Goal: Task Accomplishment & Management: Manage account settings

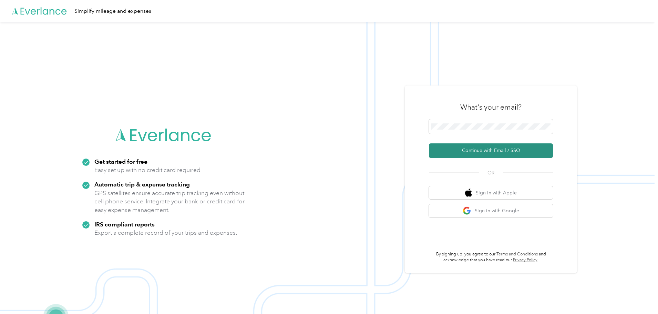
click at [501, 148] on button "Continue with Email / SSO" at bounding box center [491, 150] width 124 height 14
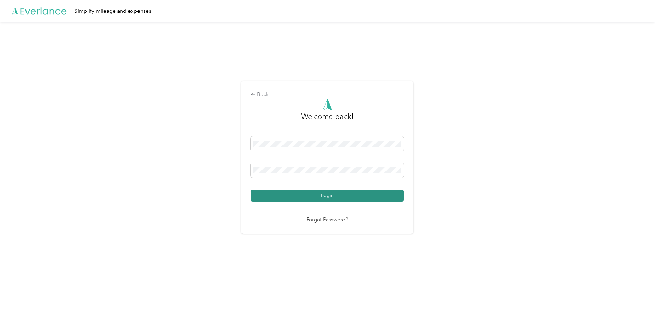
click at [348, 196] on button "Login" at bounding box center [327, 196] width 153 height 12
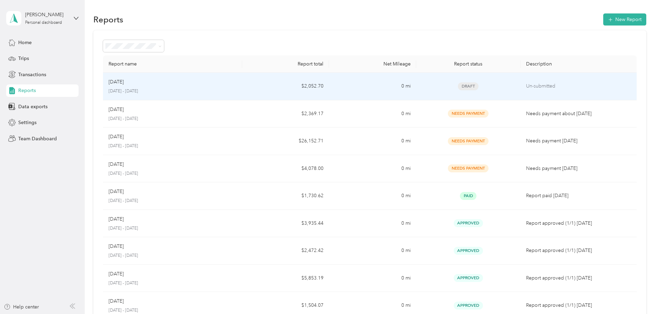
click at [207, 88] on div "Aug 2025 August 1 - 31, 2025" at bounding box center [173, 86] width 128 height 16
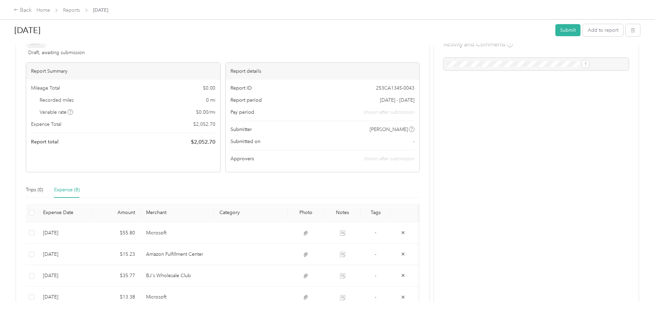
scroll to position [34, 0]
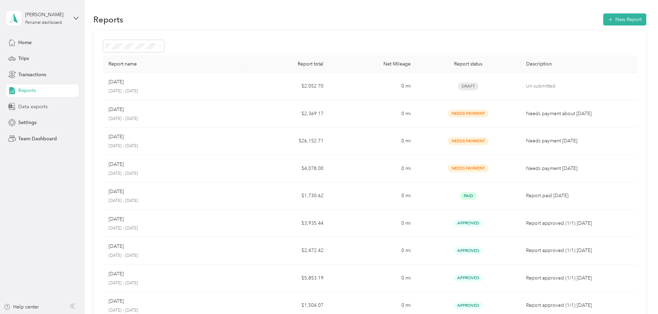
click at [41, 105] on span "Data exports" at bounding box center [32, 106] width 29 height 7
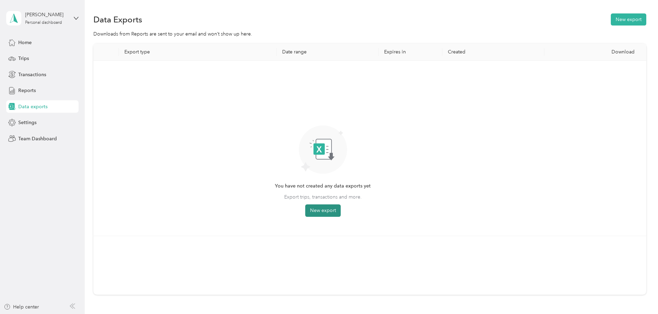
click at [341, 211] on button "New export" at bounding box center [323, 210] width 36 height 12
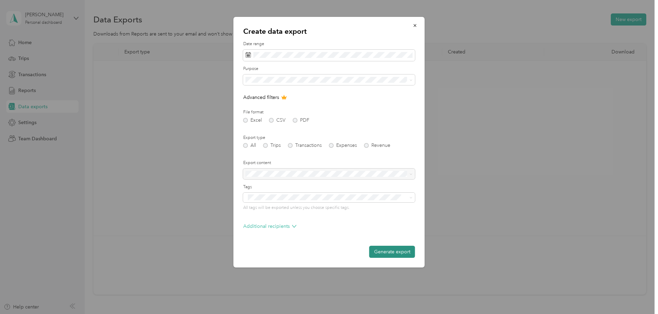
click at [390, 254] on button "Generate export" at bounding box center [392, 252] width 46 height 12
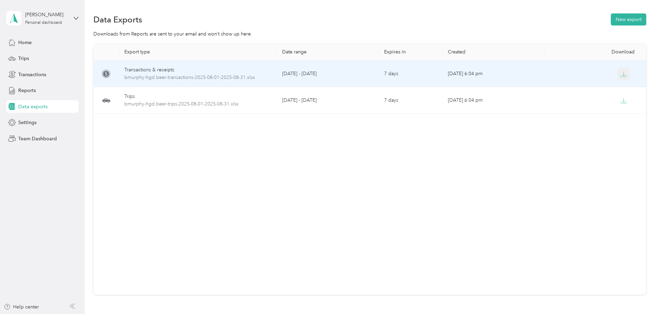
click at [618, 71] on button "button" at bounding box center [624, 74] width 12 height 12
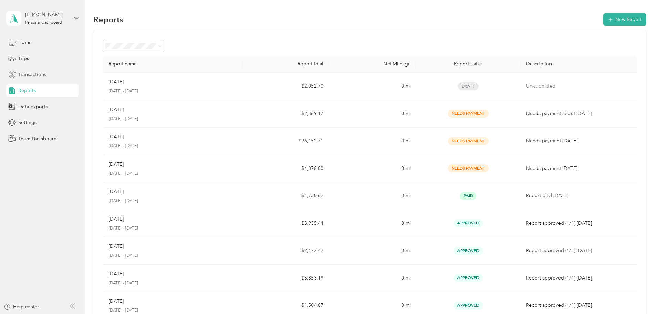
click at [46, 71] on div "Transactions" at bounding box center [42, 74] width 72 height 12
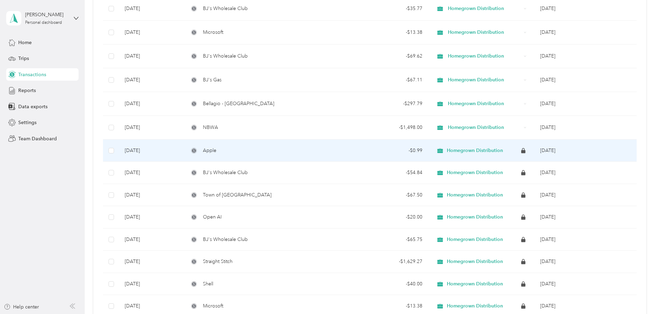
scroll to position [138, 0]
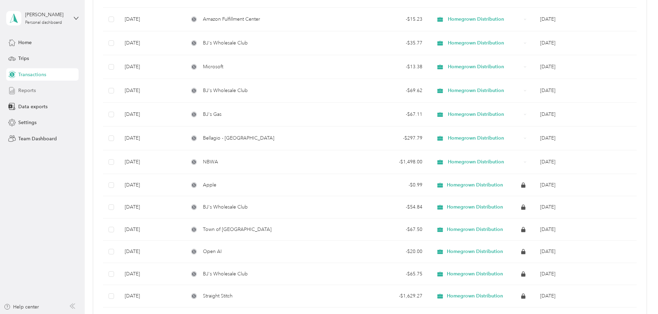
click at [34, 89] on span "Reports" at bounding box center [27, 90] width 18 height 7
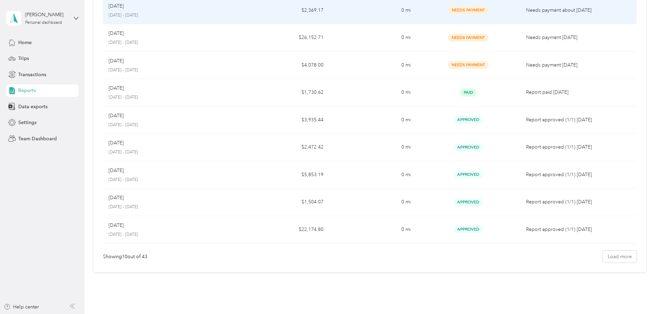
scroll to position [30, 0]
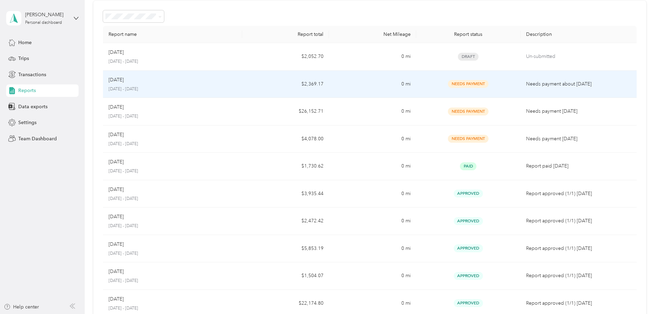
click at [178, 84] on div "Jul 2025 July 1 - 31, 2025" at bounding box center [173, 84] width 128 height 16
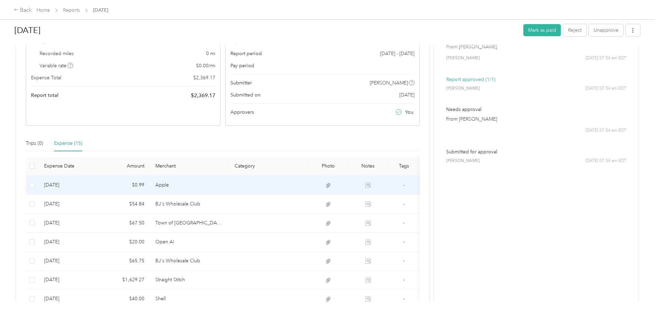
scroll to position [103, 0]
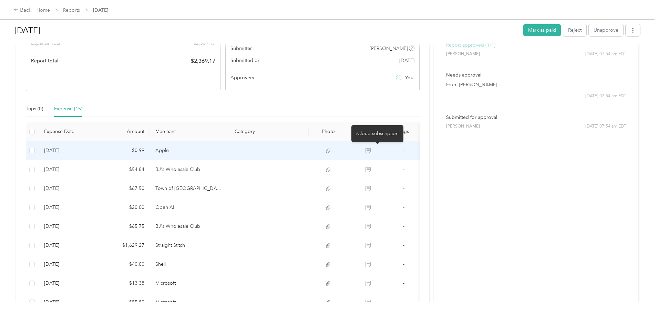
click at [371, 148] on icon at bounding box center [368, 150] width 5 height 5
click at [371, 150] on icon at bounding box center [368, 150] width 5 height 5
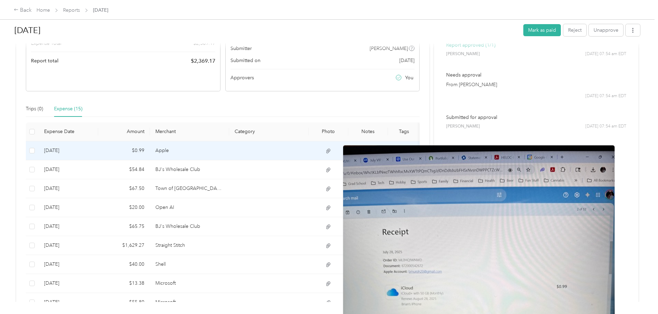
click at [332, 148] on icon at bounding box center [328, 151] width 6 height 6
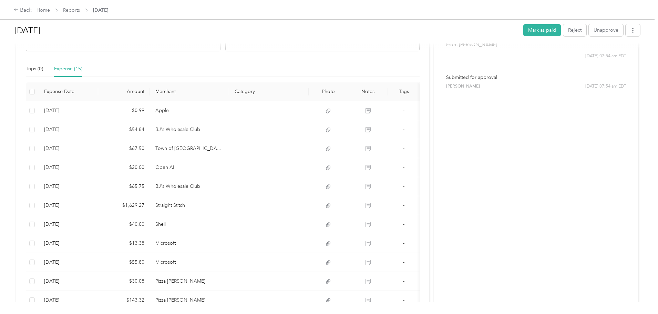
scroll to position [0, 0]
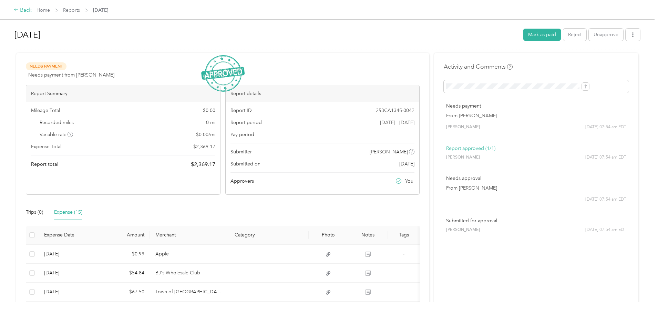
click at [32, 10] on div "Back" at bounding box center [23, 10] width 18 height 8
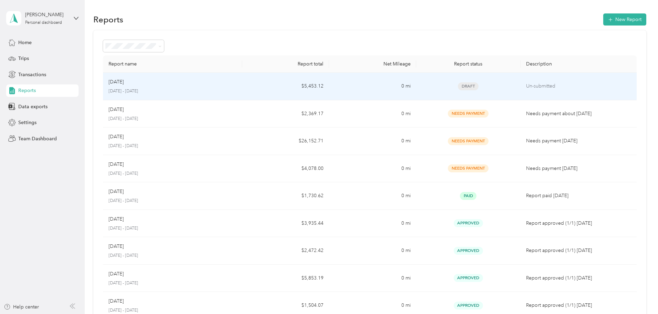
click at [186, 87] on div "Aug 2025 August 1 - 31, 2025" at bounding box center [173, 86] width 128 height 16
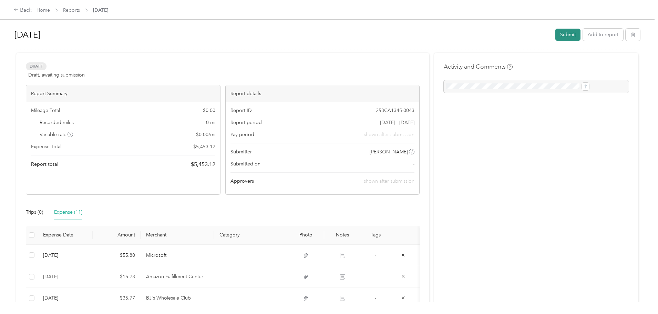
click at [556, 35] on button "Submit" at bounding box center [568, 35] width 25 height 12
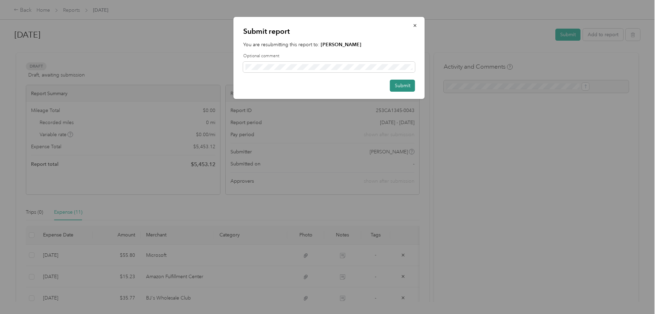
click at [406, 83] on button "Submit" at bounding box center [402, 86] width 25 height 12
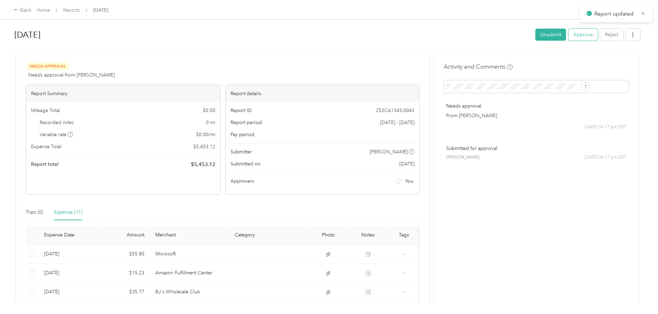
click at [569, 36] on button "Approve" at bounding box center [583, 35] width 29 height 12
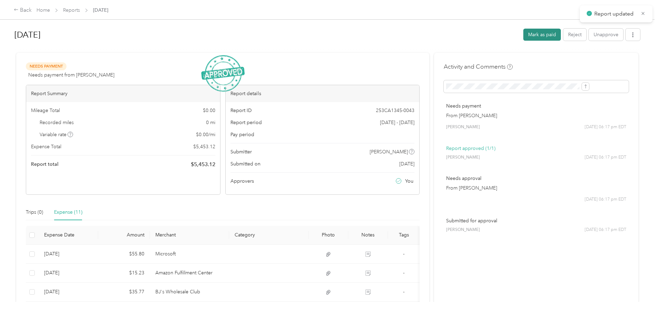
click at [524, 34] on button "Mark as paid" at bounding box center [543, 35] width 38 height 12
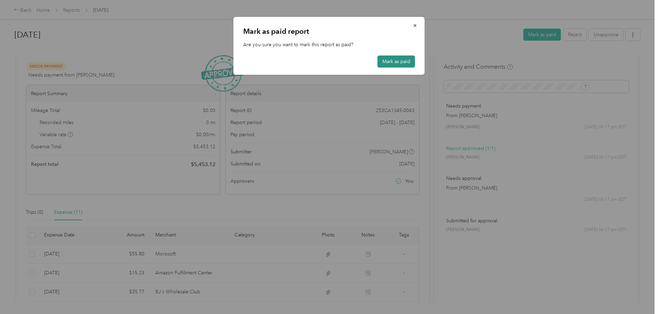
click at [405, 60] on button "Mark as paid" at bounding box center [397, 61] width 38 height 12
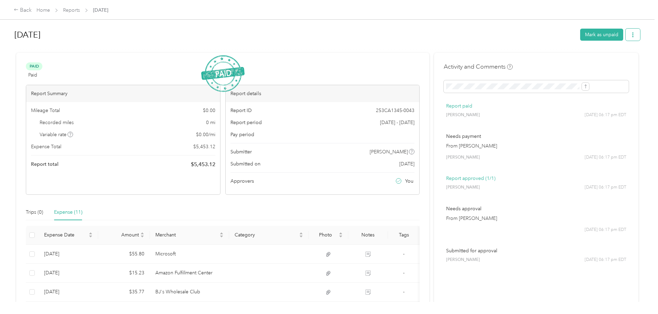
click at [631, 33] on icon "button" at bounding box center [633, 34] width 5 height 5
click at [563, 60] on span "Download" at bounding box center [557, 60] width 23 height 7
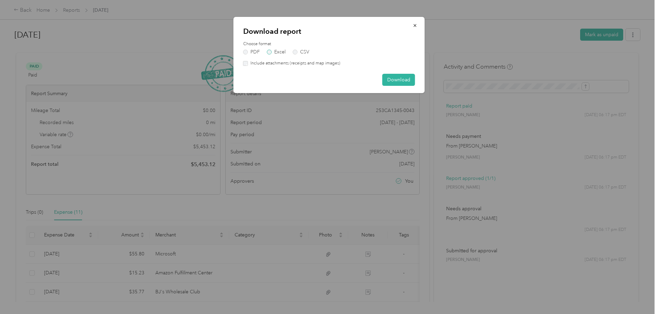
click at [284, 51] on label "Excel" at bounding box center [276, 52] width 19 height 5
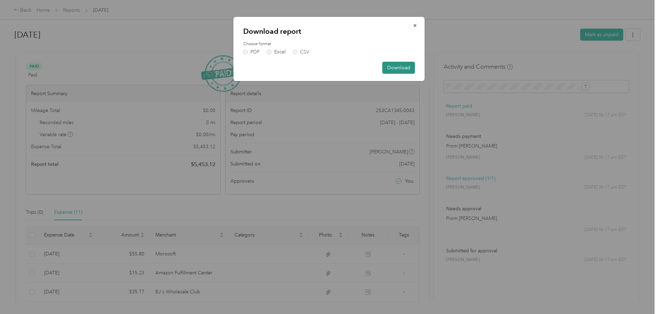
click at [402, 66] on button "Download" at bounding box center [399, 68] width 33 height 12
